Goal: Information Seeking & Learning: Learn about a topic

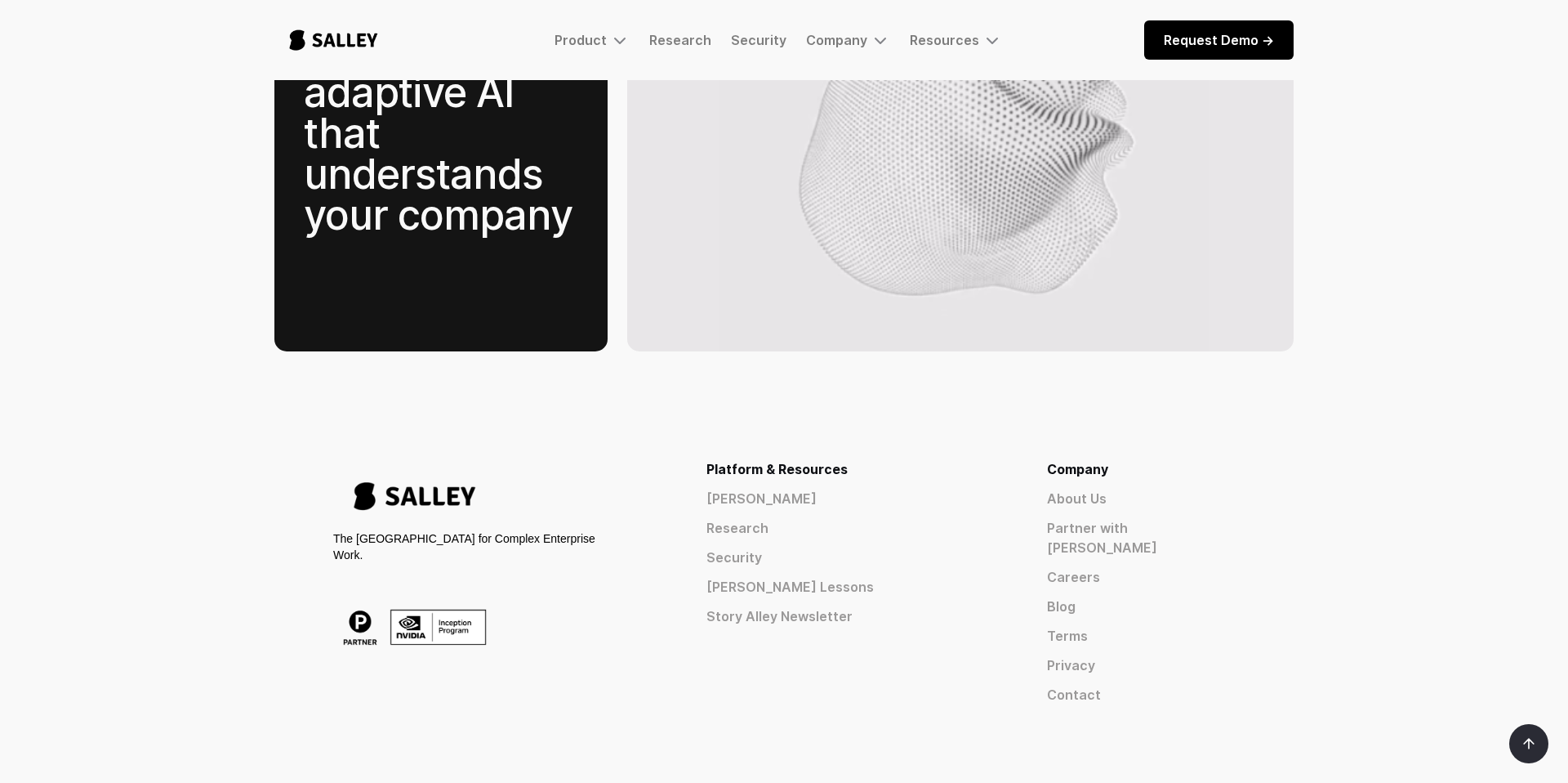
scroll to position [2434, 0]
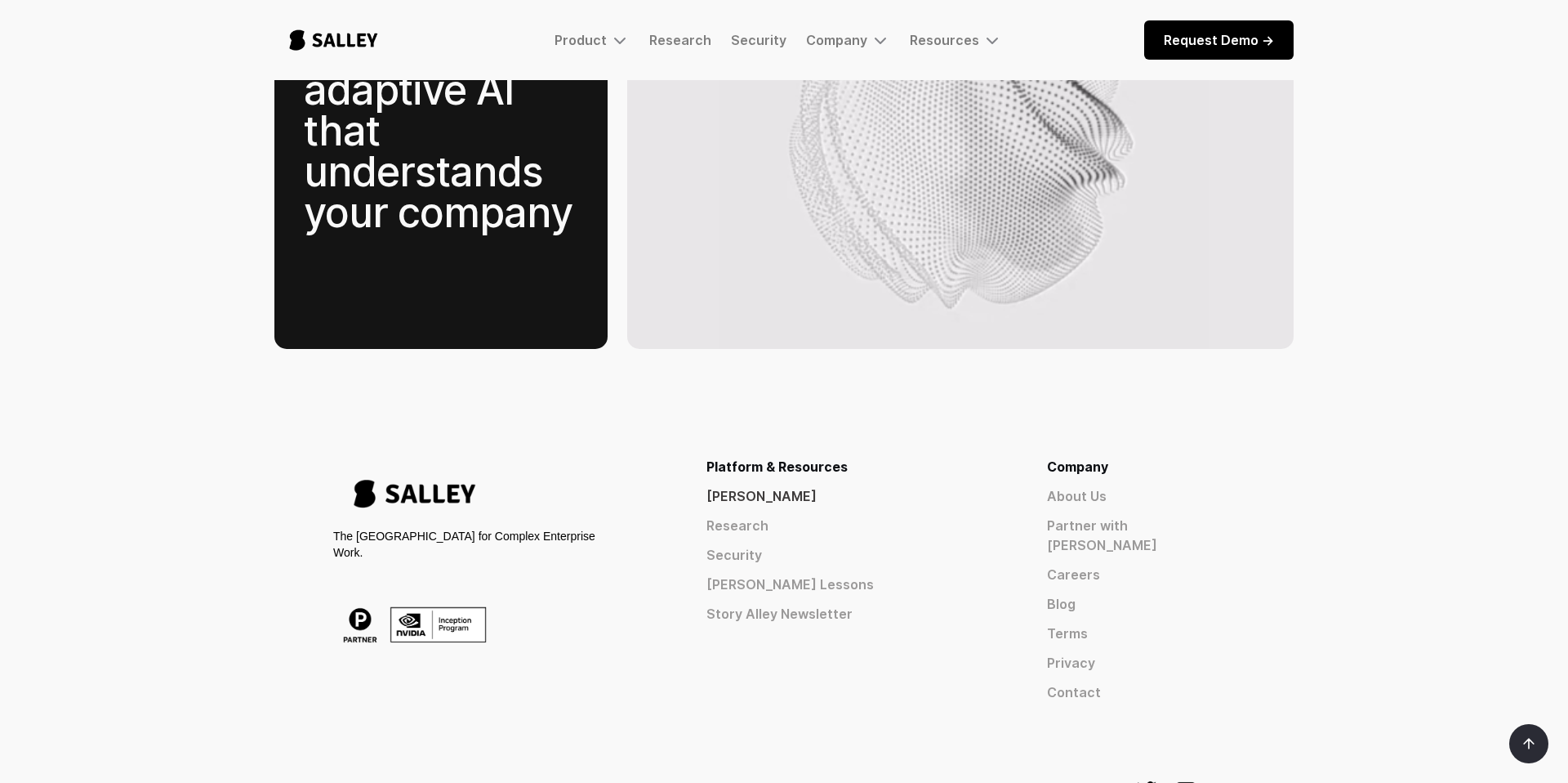
click at [893, 486] on link "[PERSON_NAME]" at bounding box center [847, 496] width 282 height 20
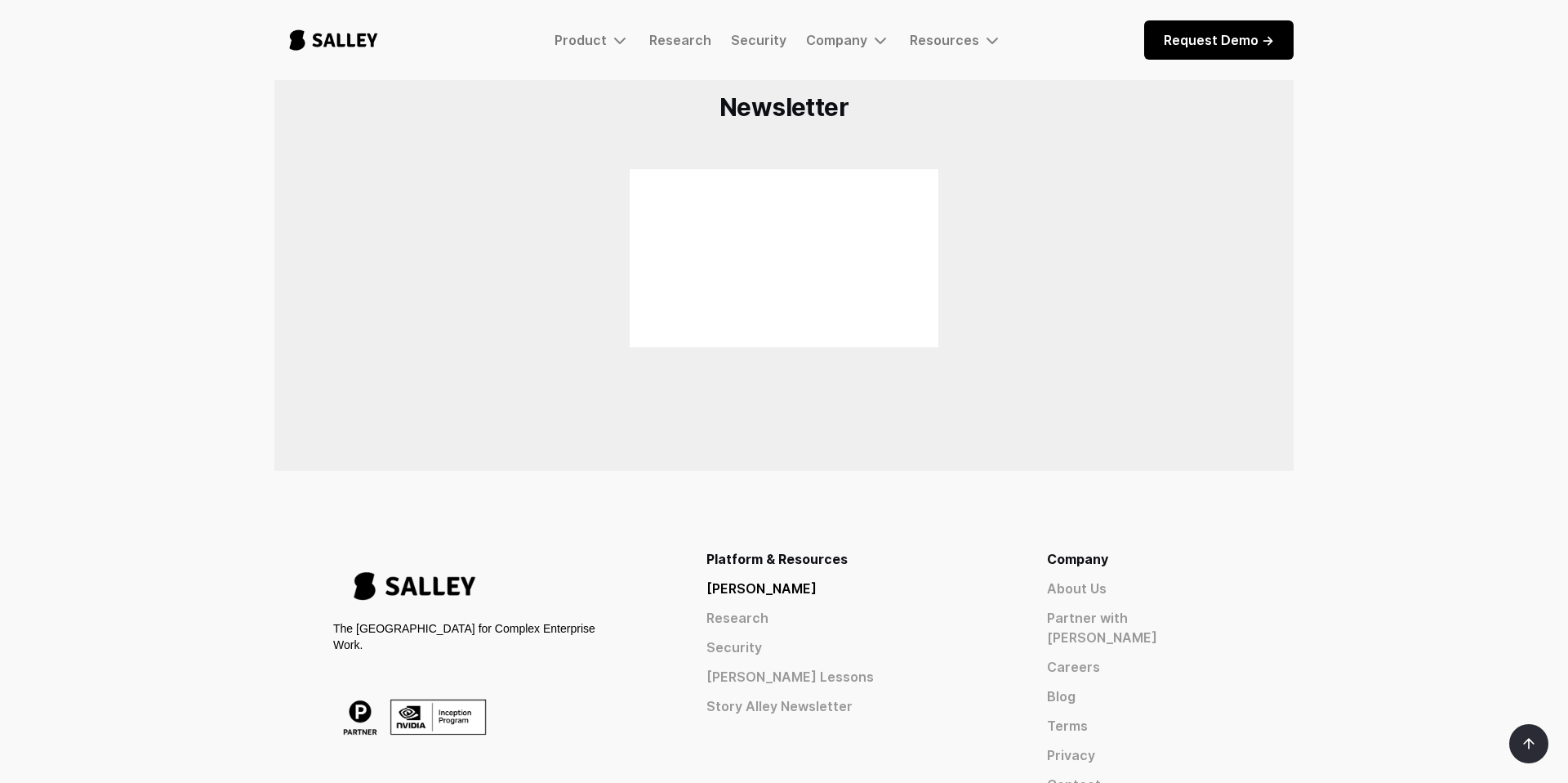
scroll to position [1206, 0]
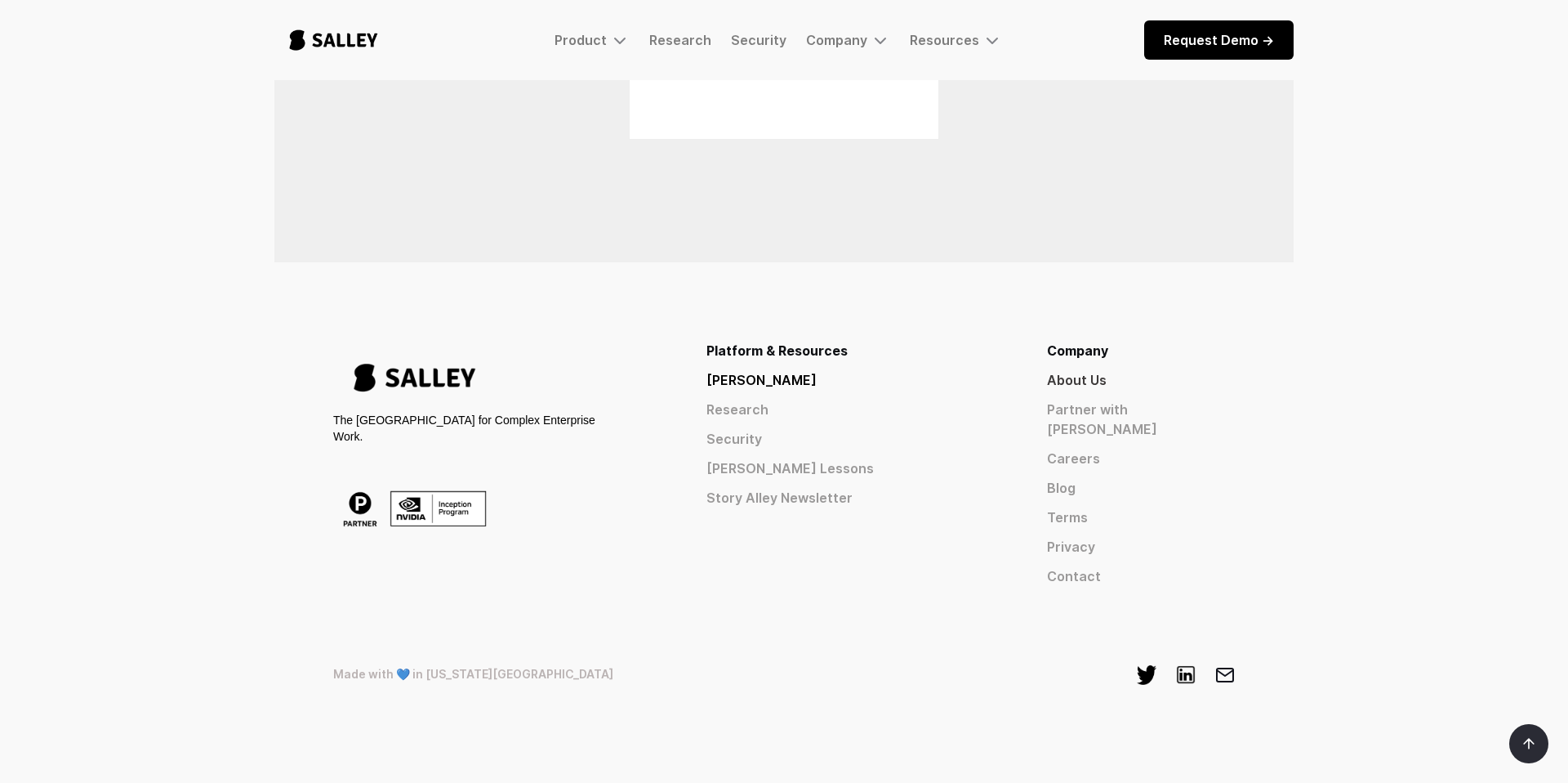
click at [1145, 381] on link "About Us" at bounding box center [1140, 379] width 188 height 20
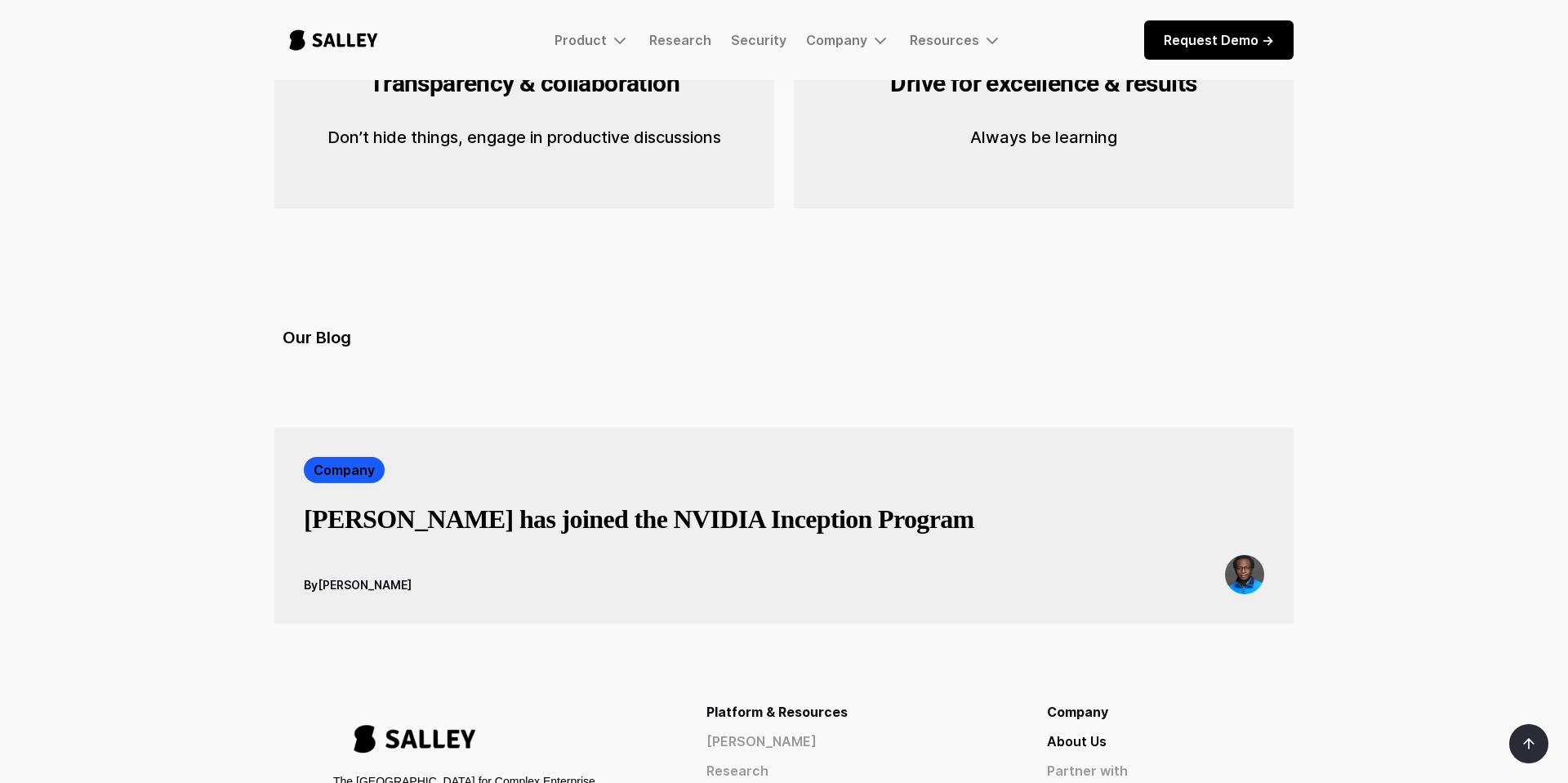
scroll to position [2614, 0]
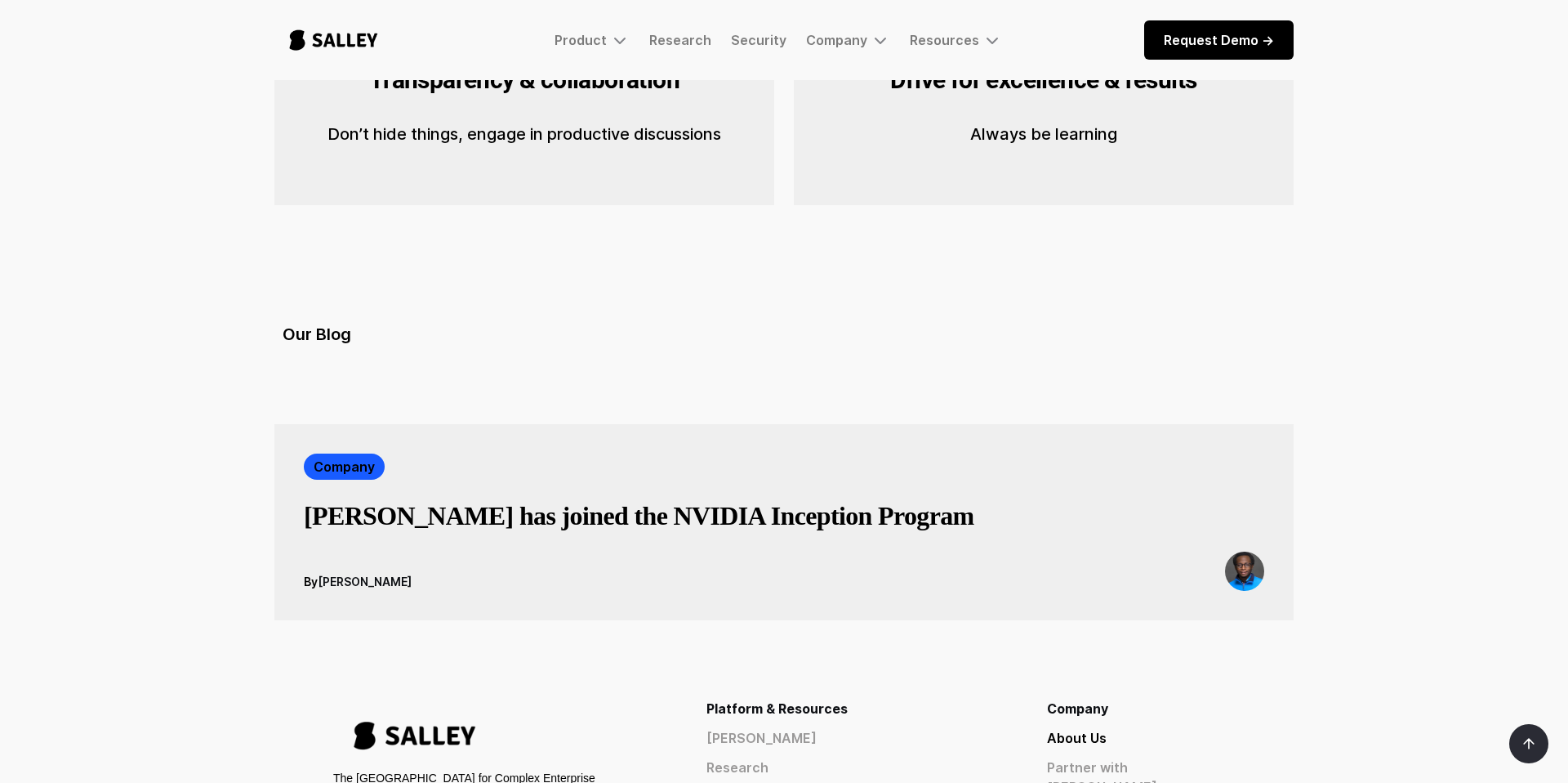
click at [826, 499] on h3 "Salley has joined the NVIDIA Inception Program" at bounding box center [639, 515] width 670 height 32
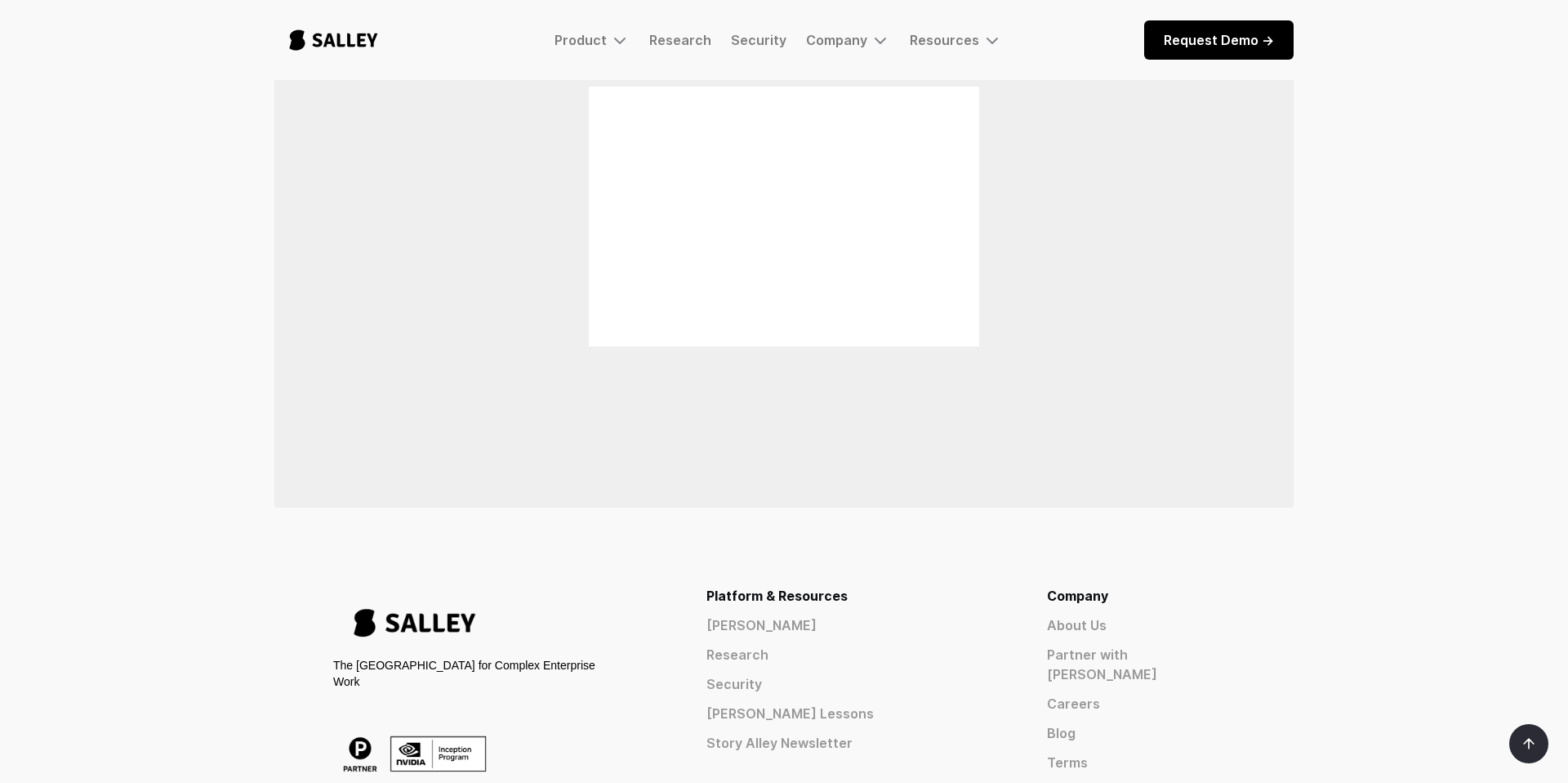
scroll to position [1774, 0]
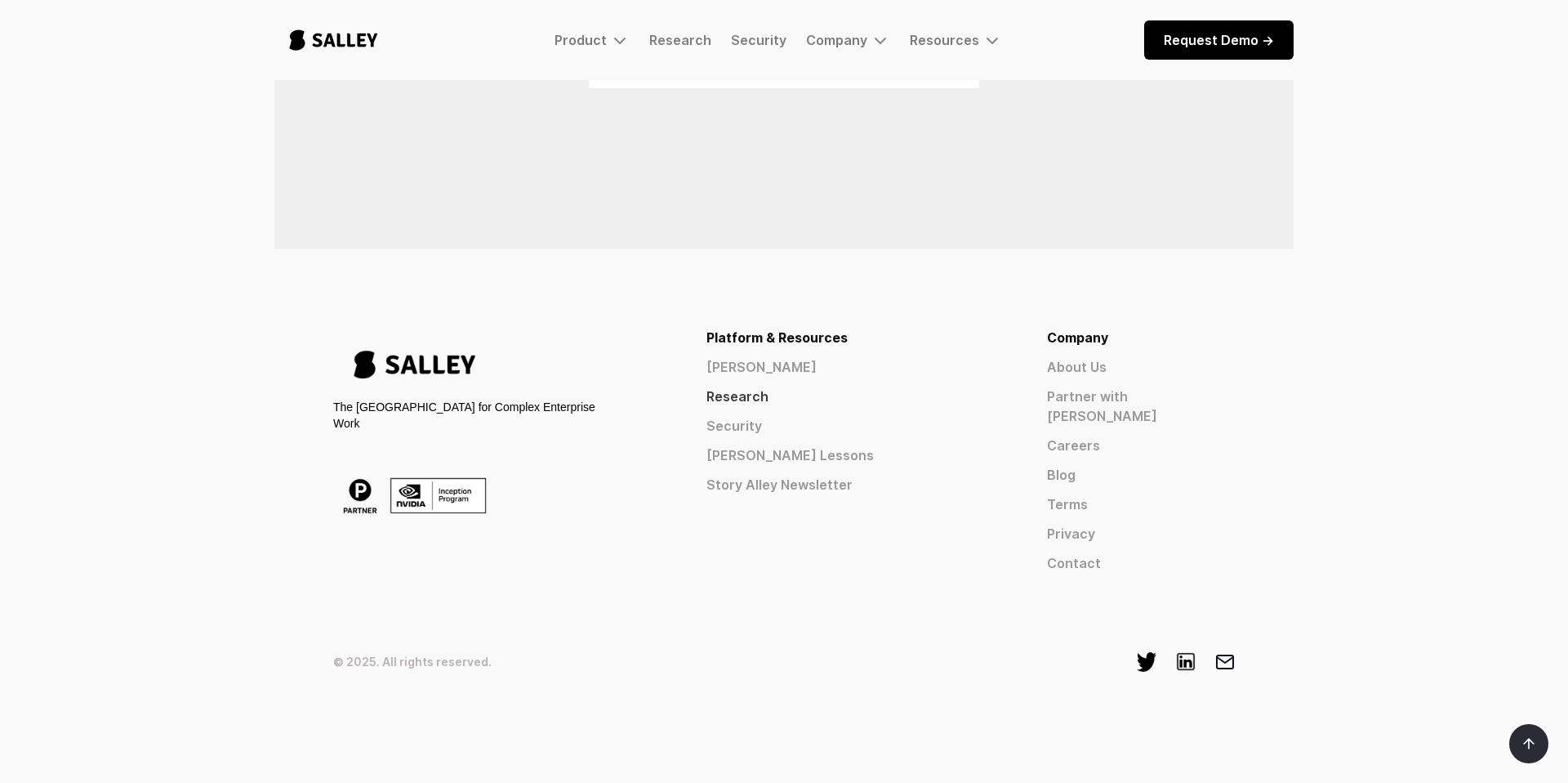
click at [898, 406] on link "Research" at bounding box center [847, 396] width 282 height 20
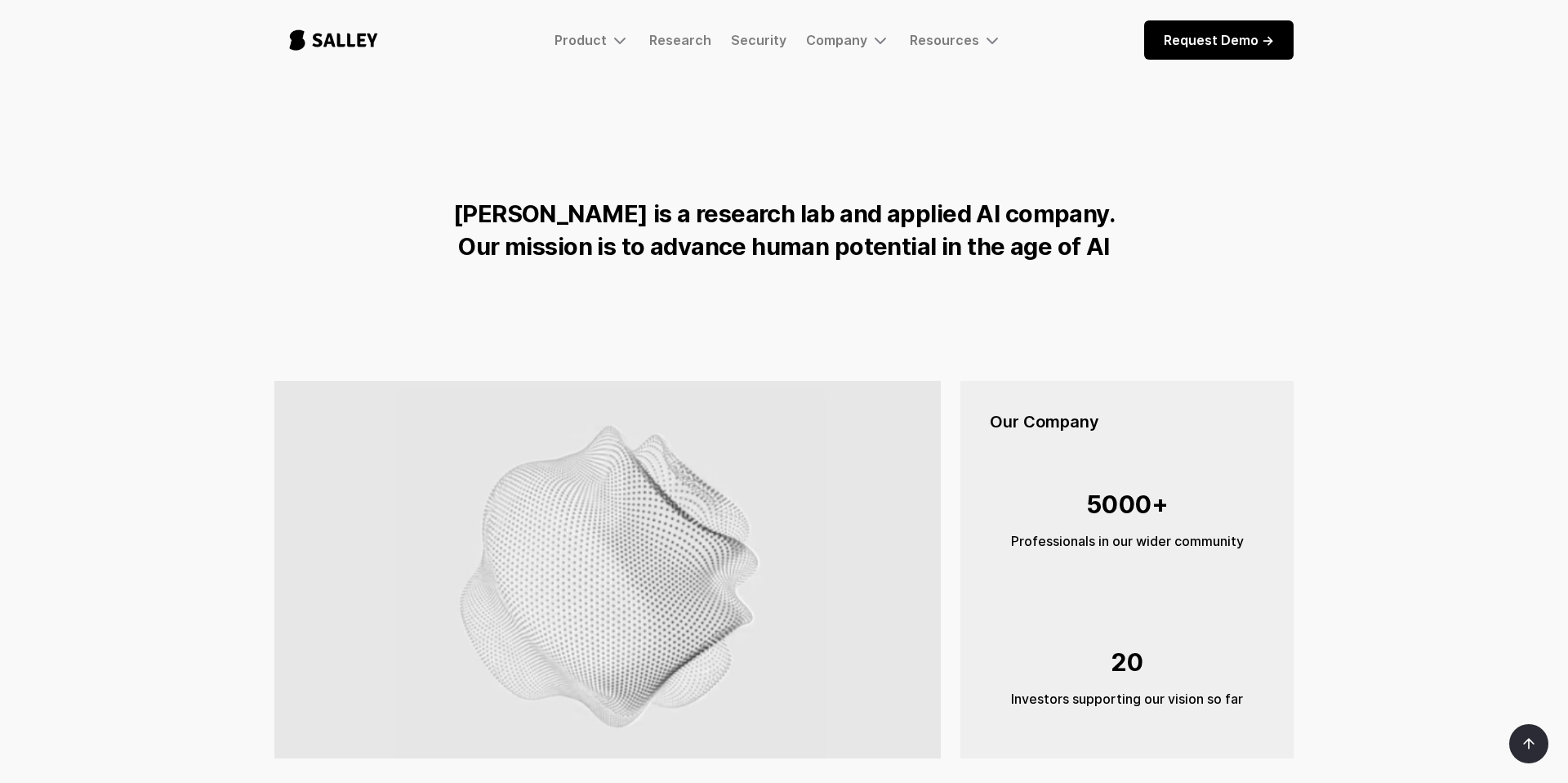
scroll to position [2614, 0]
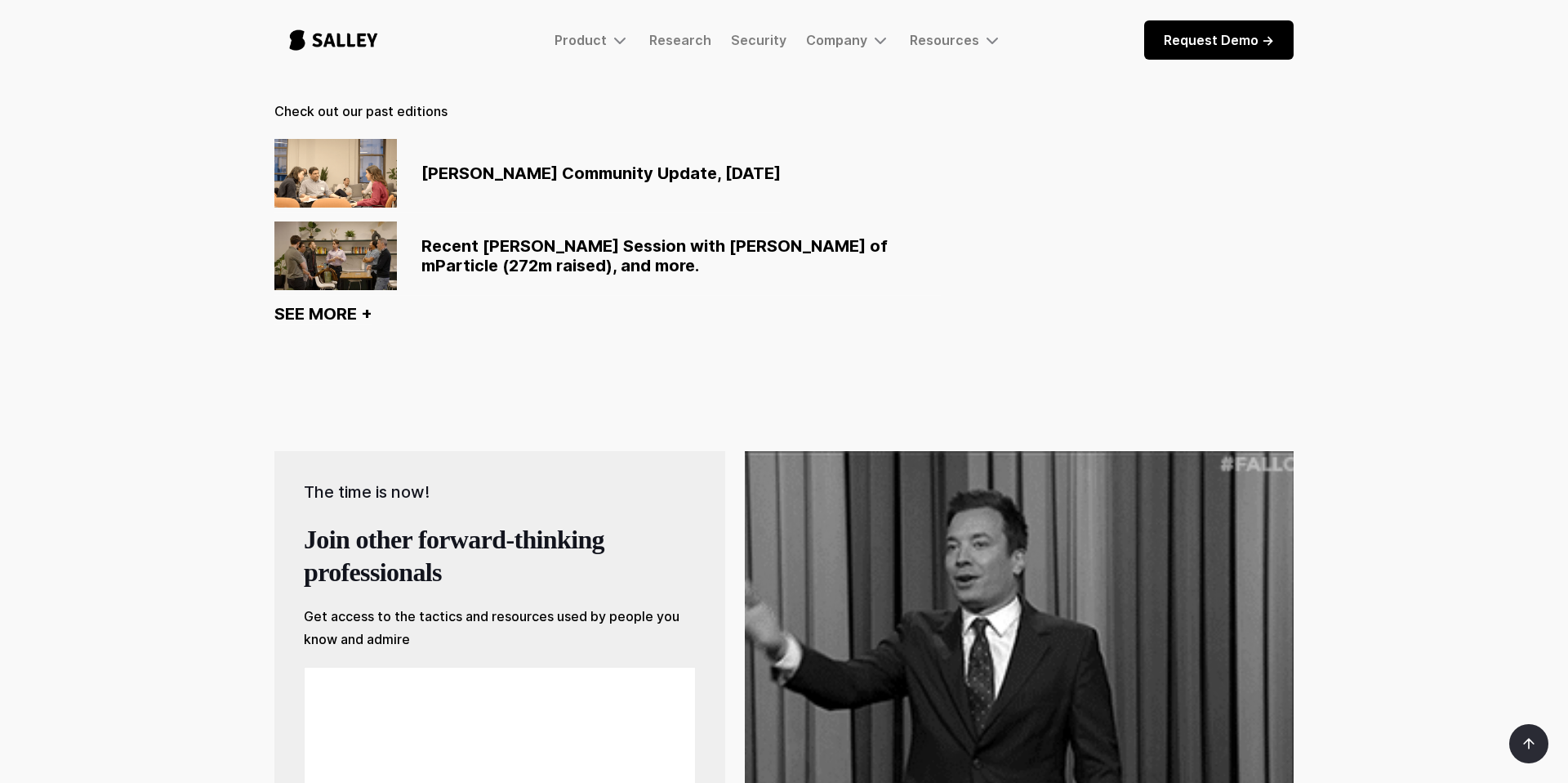
scroll to position [1269, 0]
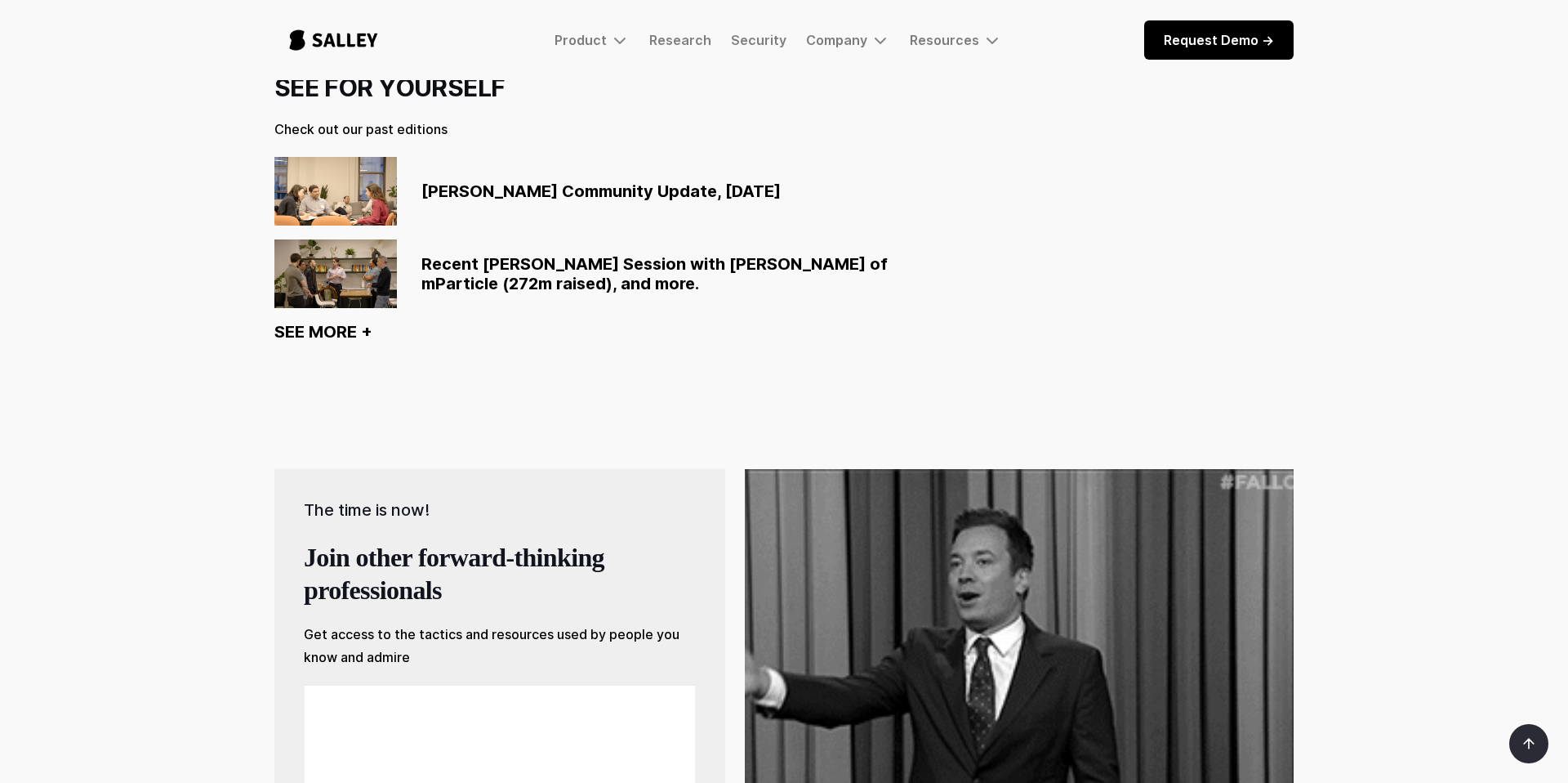
click at [362, 331] on div "SEE MORE +" at bounding box center [323, 331] width 98 height 20
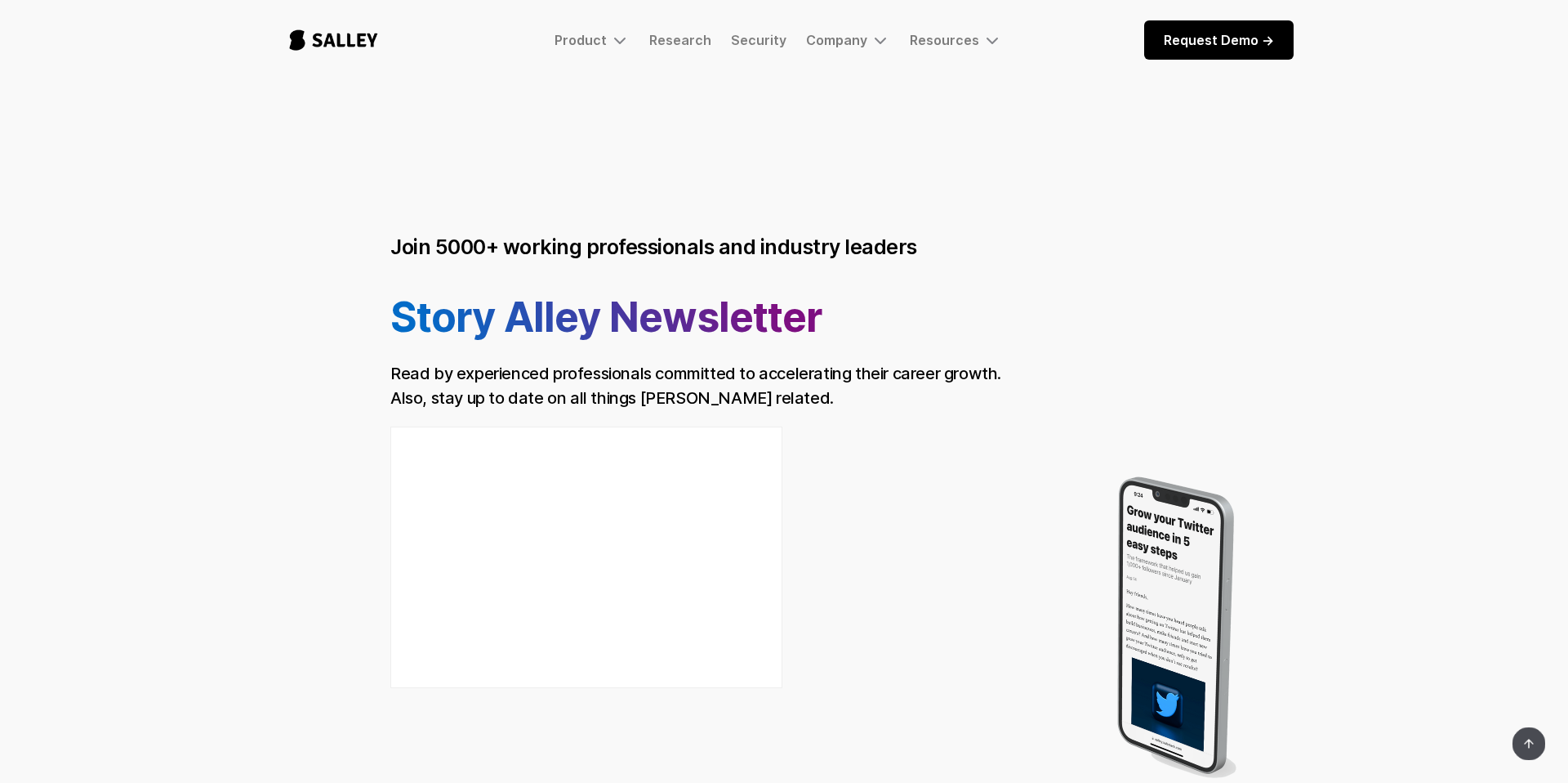
scroll to position [0, 0]
